Goal: Find contact information: Find contact information

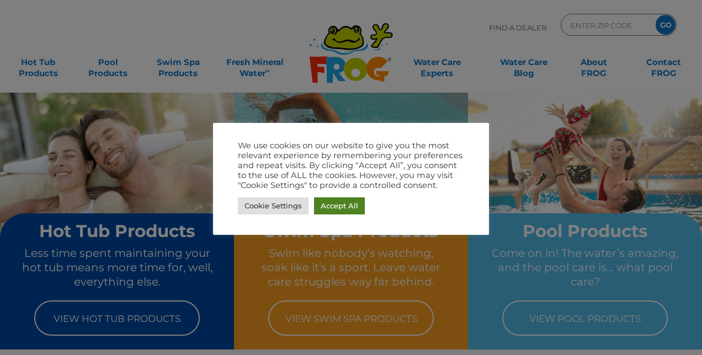
click at [332, 207] on link "Accept All" at bounding box center [339, 206] width 51 height 17
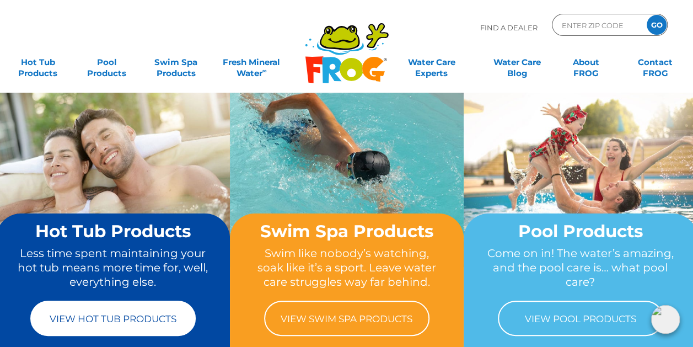
click at [172, 314] on link "View Hot Tub Products" at bounding box center [113, 318] width 166 height 35
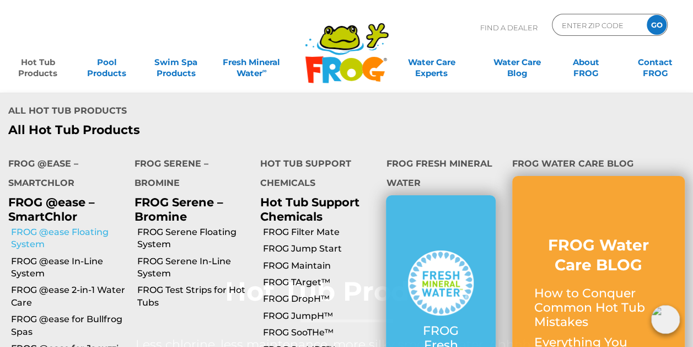
click at [47, 226] on link "FROG @ease Floating System" at bounding box center [68, 238] width 115 height 25
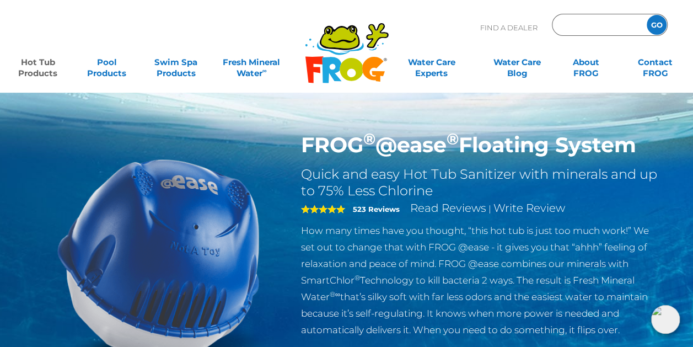
click at [572, 26] on input "Zip Code Form" at bounding box center [598, 25] width 74 height 16
type input "34211"
click at [658, 31] on input "GO" at bounding box center [657, 25] width 20 height 20
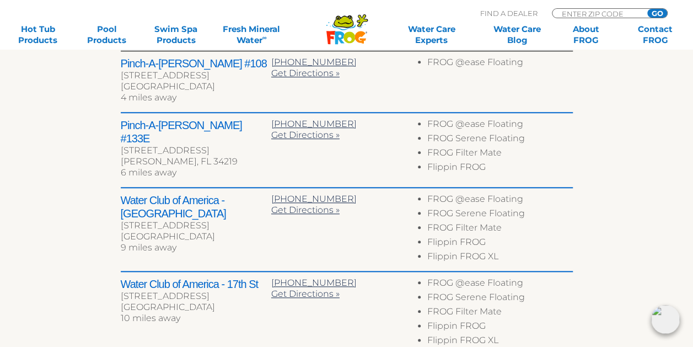
scroll to position [386, 0]
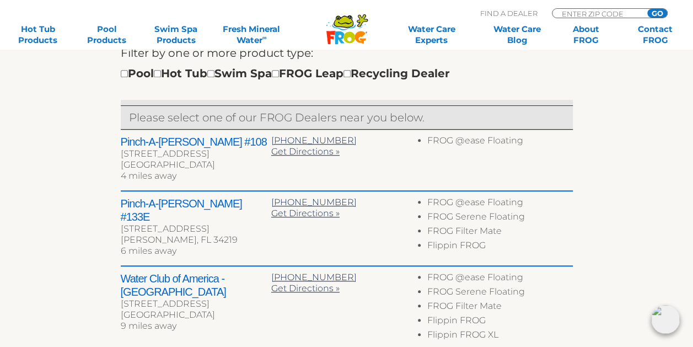
click at [152, 145] on h2 "Pinch-A-Penny #108" at bounding box center [196, 141] width 151 height 13
click at [157, 141] on h2 "Pinch-A-Penny #108" at bounding box center [196, 141] width 151 height 13
click at [305, 153] on span "Get Directions »" at bounding box center [305, 151] width 68 height 10
